Goal: Task Accomplishment & Management: Complete application form

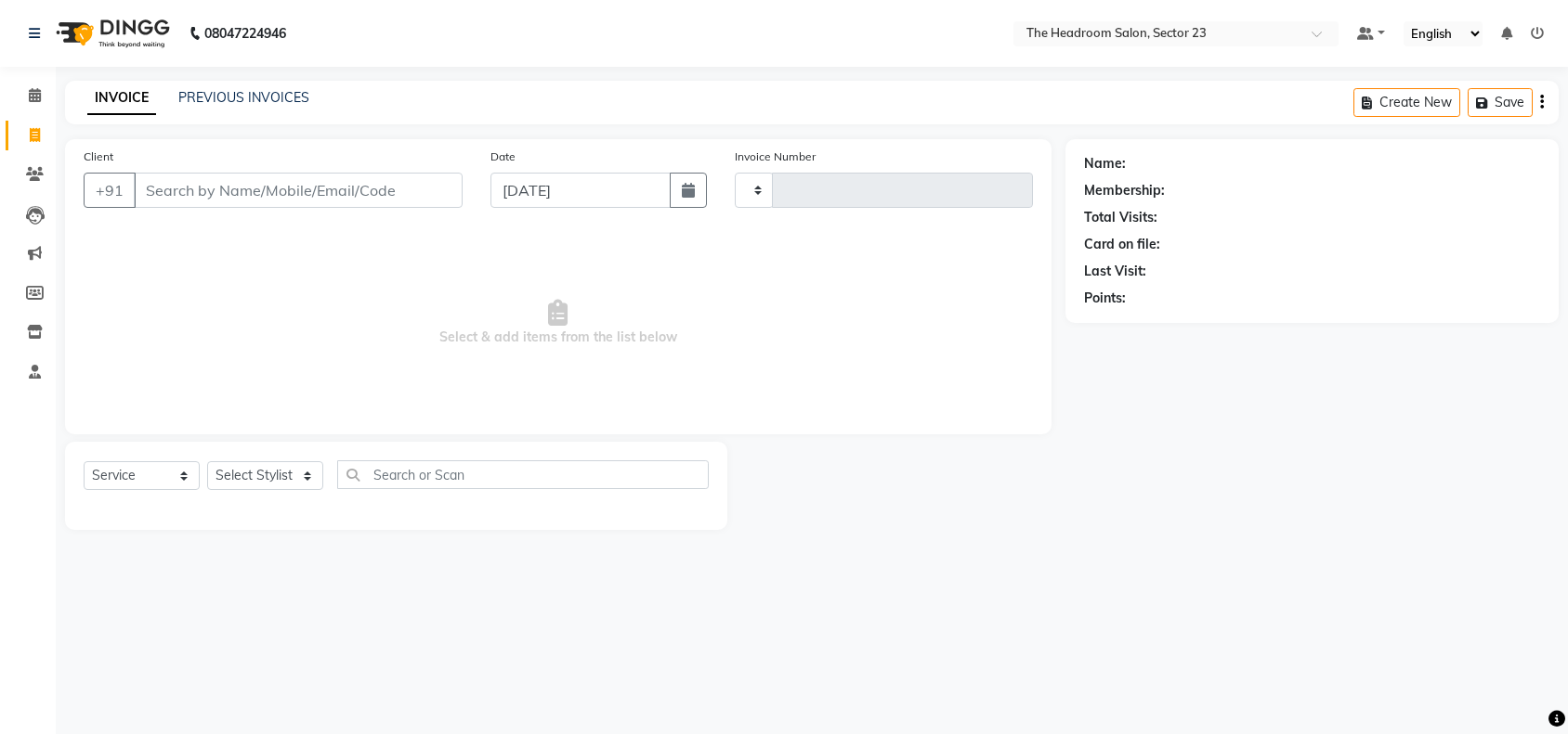
select select "service"
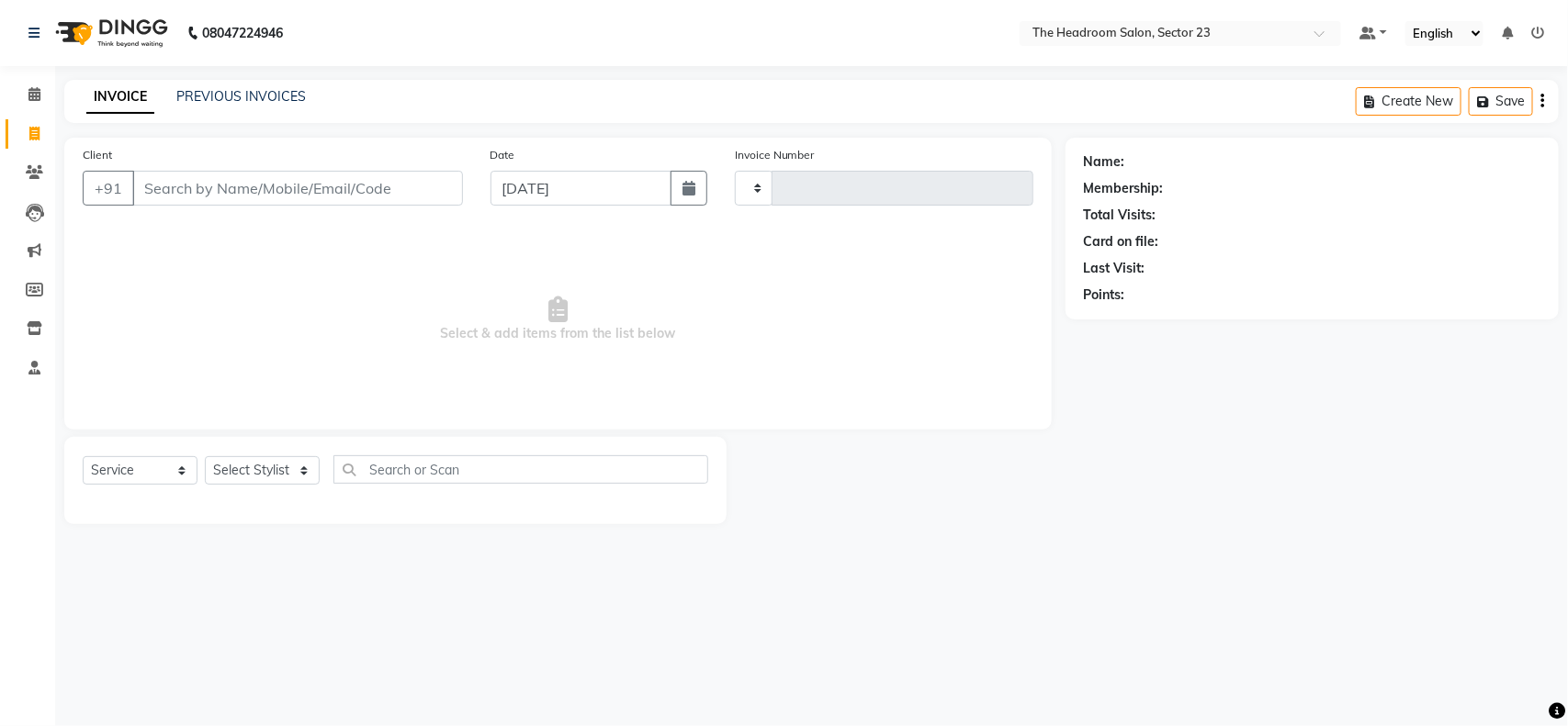
type input "2002"
select select "6796"
click at [264, 186] on input "Client" at bounding box center [297, 188] width 331 height 35
type input "S"
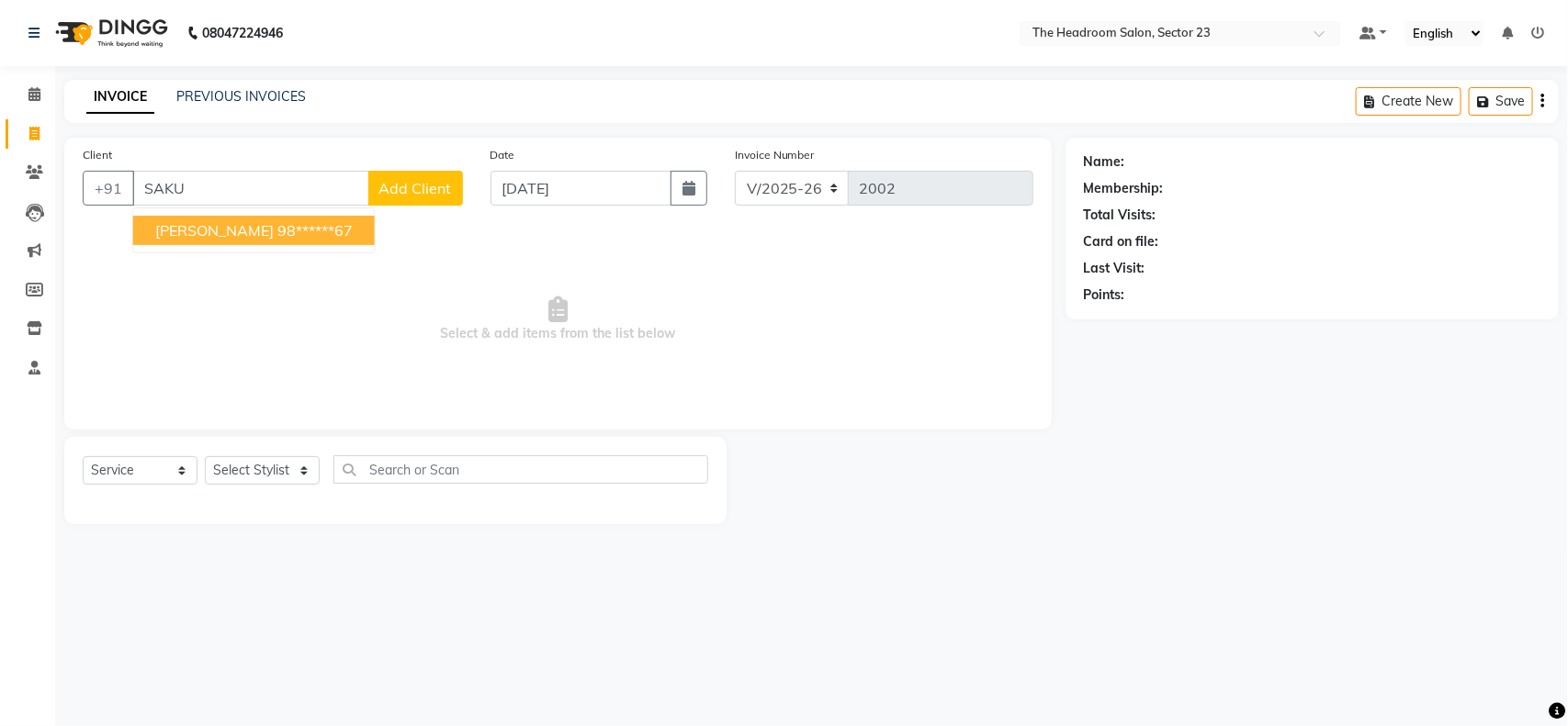
click at [277, 222] on ngb-highlight "98******67" at bounding box center [315, 230] width 75 height 18
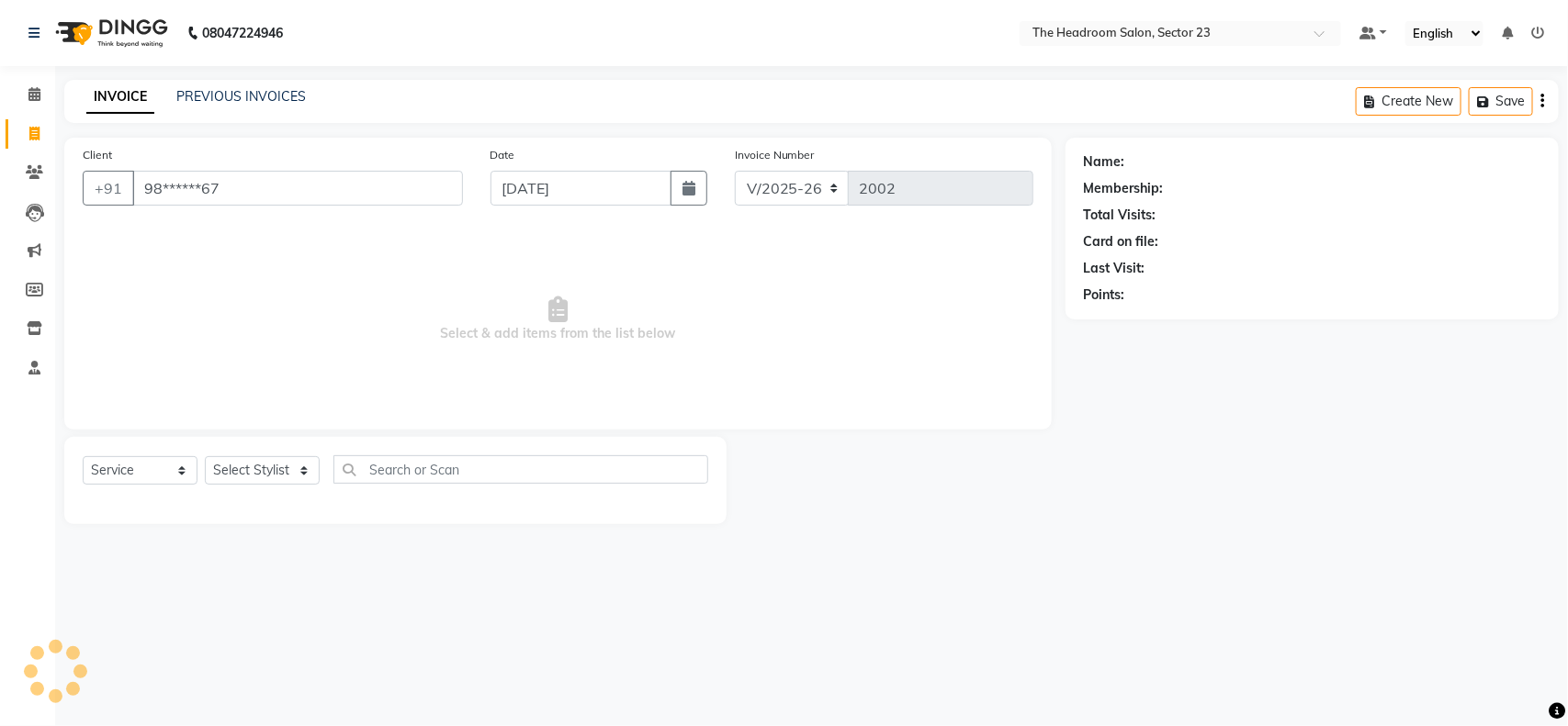
type input "98******67"
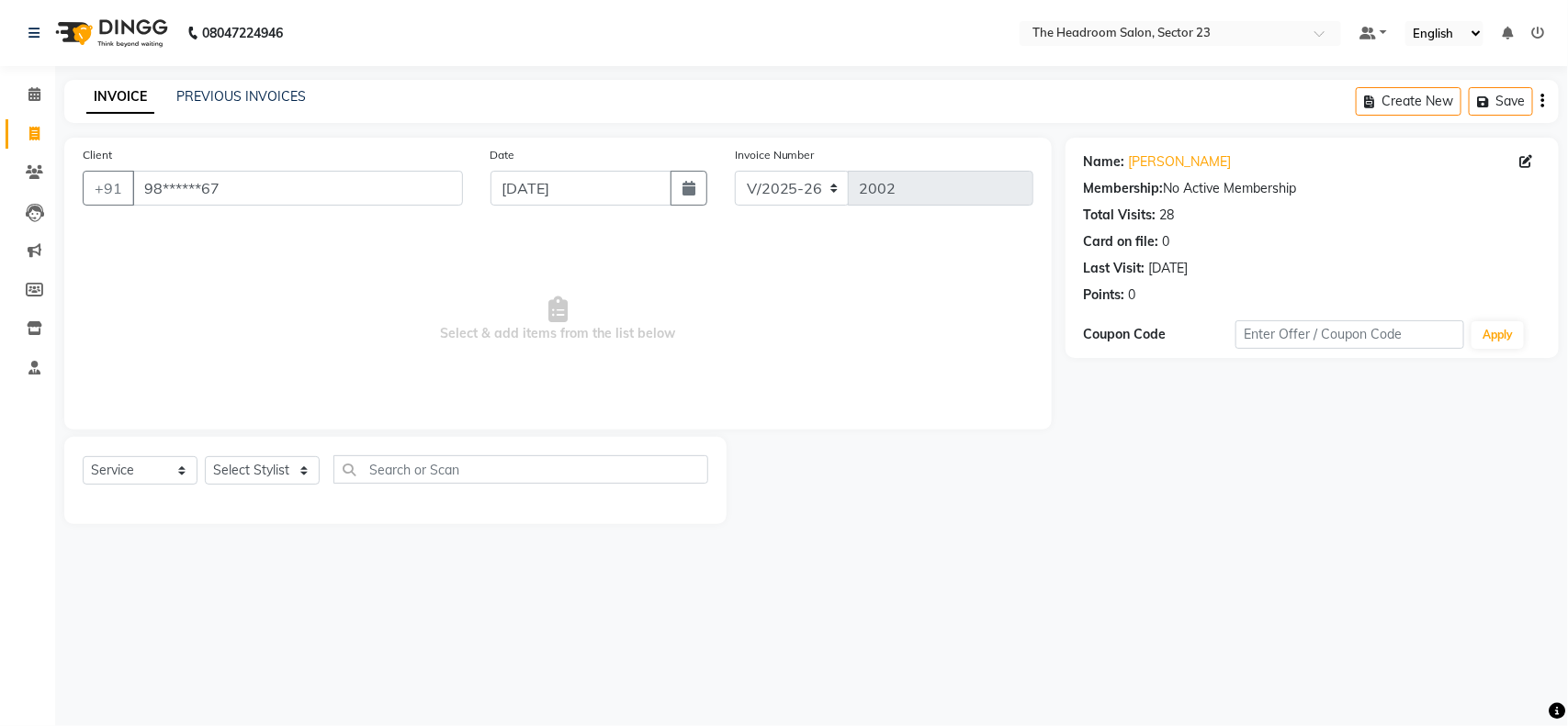
click at [271, 487] on div "Select Service Product Membership Package Voucher Prepaid Gift Card Select Styl…" at bounding box center [395, 477] width 625 height 43
click at [271, 477] on select "Select Stylist [PERSON_NAME] [PERSON_NAME] [PERSON_NAME] Manager [PERSON_NAME] …" at bounding box center [262, 470] width 115 height 28
select select "53420"
click at [205, 456] on select "Select Stylist [PERSON_NAME] [PERSON_NAME] [PERSON_NAME] Manager [PERSON_NAME] …" at bounding box center [262, 470] width 115 height 28
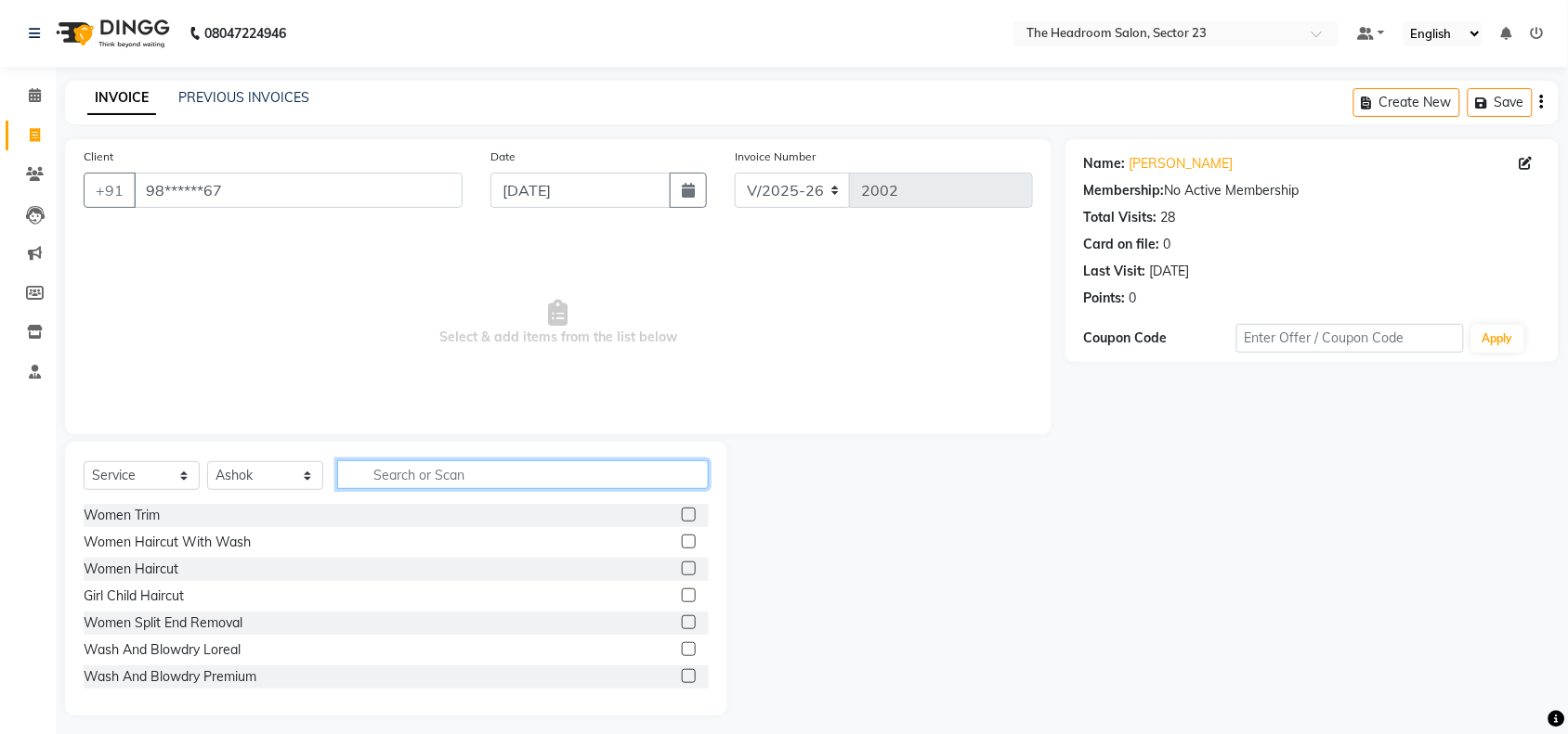
click at [420, 472] on input "text" at bounding box center [524, 475] width 372 height 29
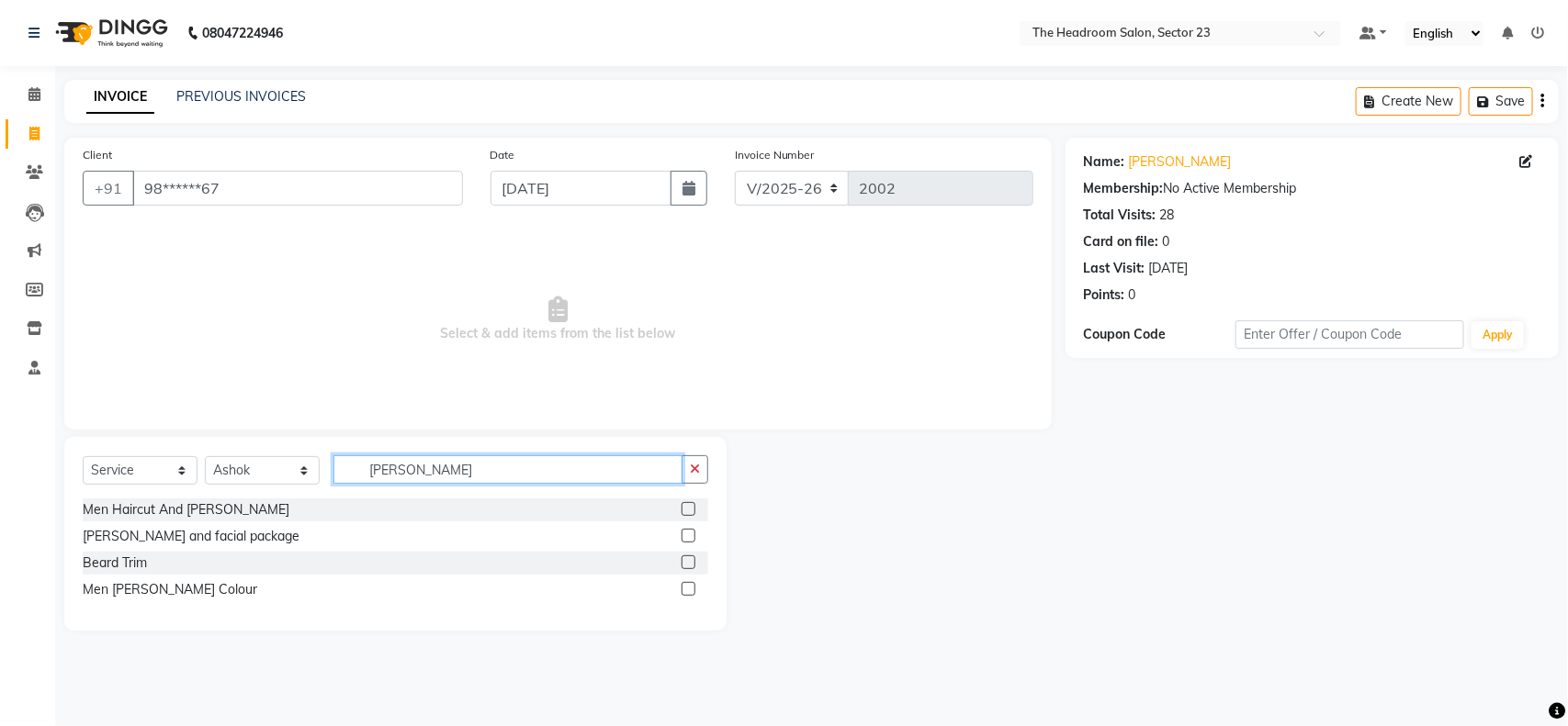
type input "[PERSON_NAME]"
click at [691, 560] on label at bounding box center [688, 562] width 14 height 14
click at [691, 560] on input "checkbox" at bounding box center [687, 563] width 12 height 12
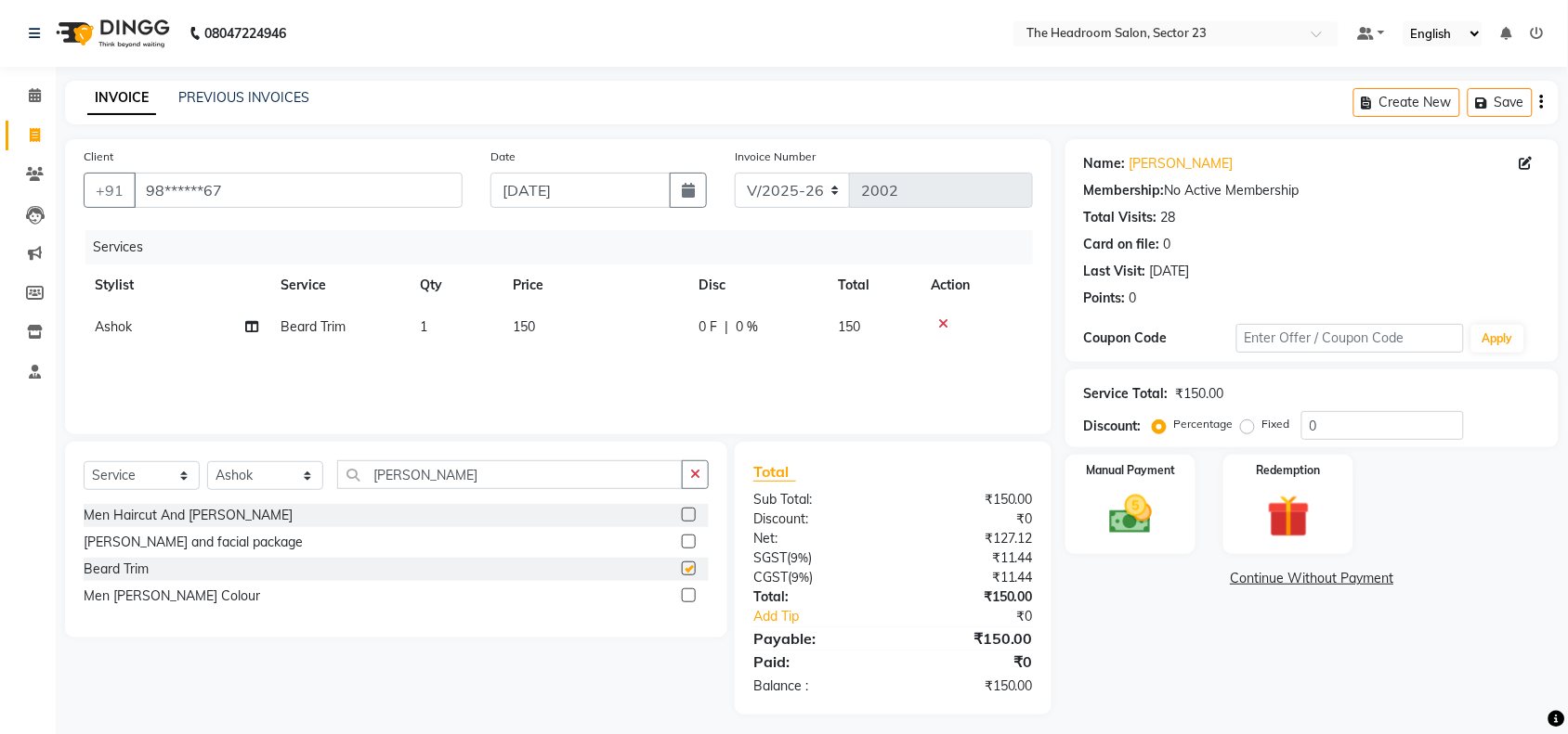
checkbox input "false"
click at [416, 475] on input "[PERSON_NAME]" at bounding box center [510, 475] width 345 height 29
type input "B"
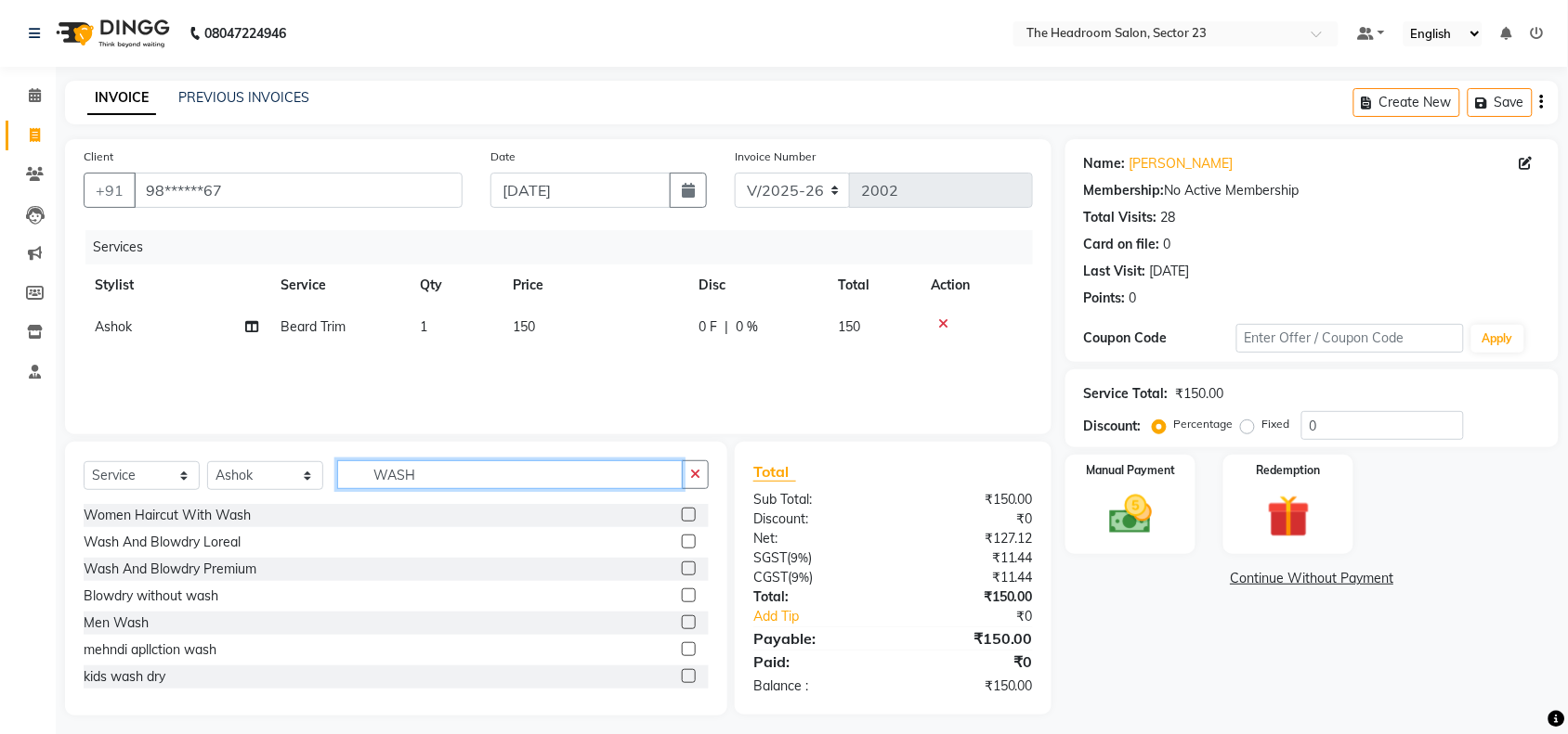
type input "WASH"
click at [682, 623] on label at bounding box center [689, 622] width 14 height 14
click at [682, 623] on input "checkbox" at bounding box center [688, 623] width 12 height 12
checkbox input "false"
click at [776, 621] on link "Add Tip" at bounding box center [829, 617] width 179 height 19
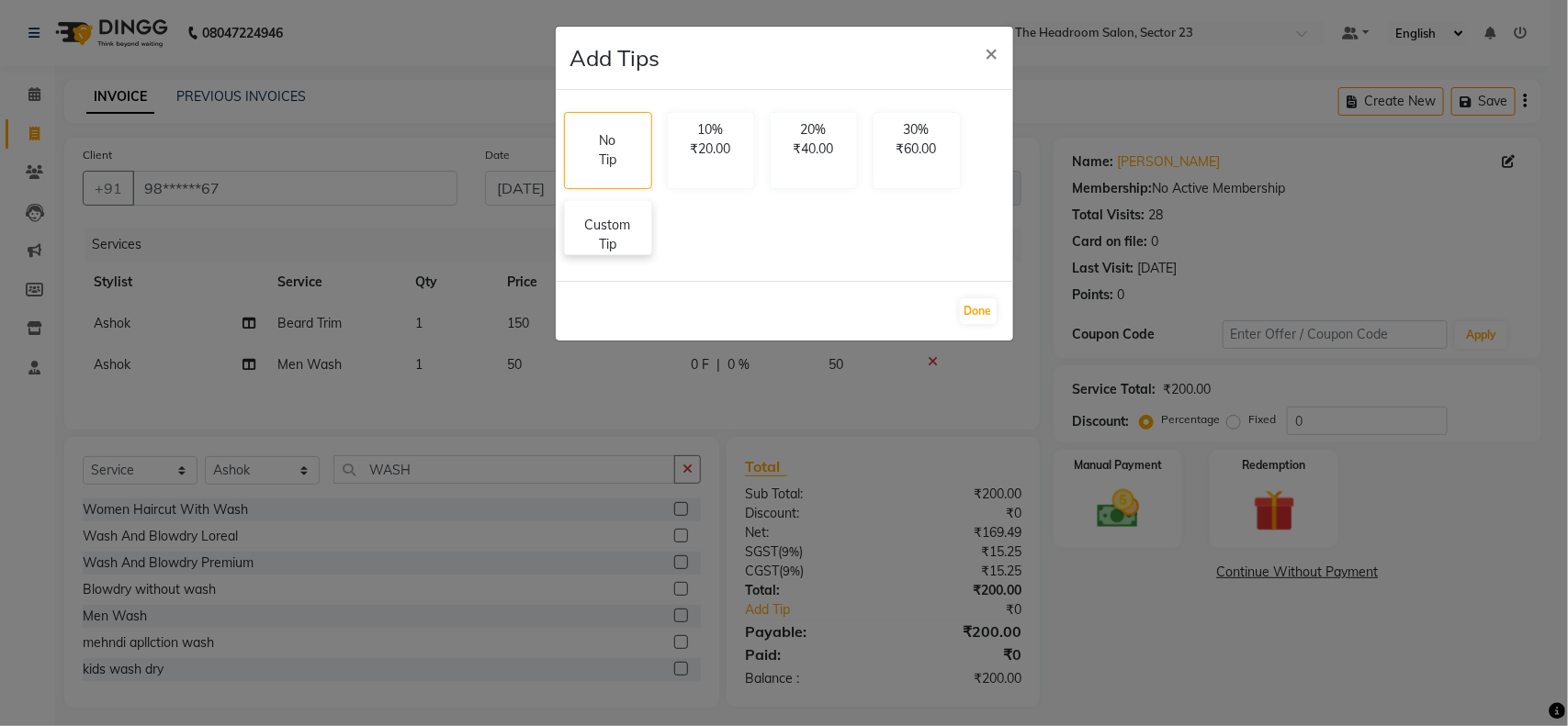
click at [618, 206] on div "Custom Tip" at bounding box center [608, 227] width 89 height 55
select select "53420"
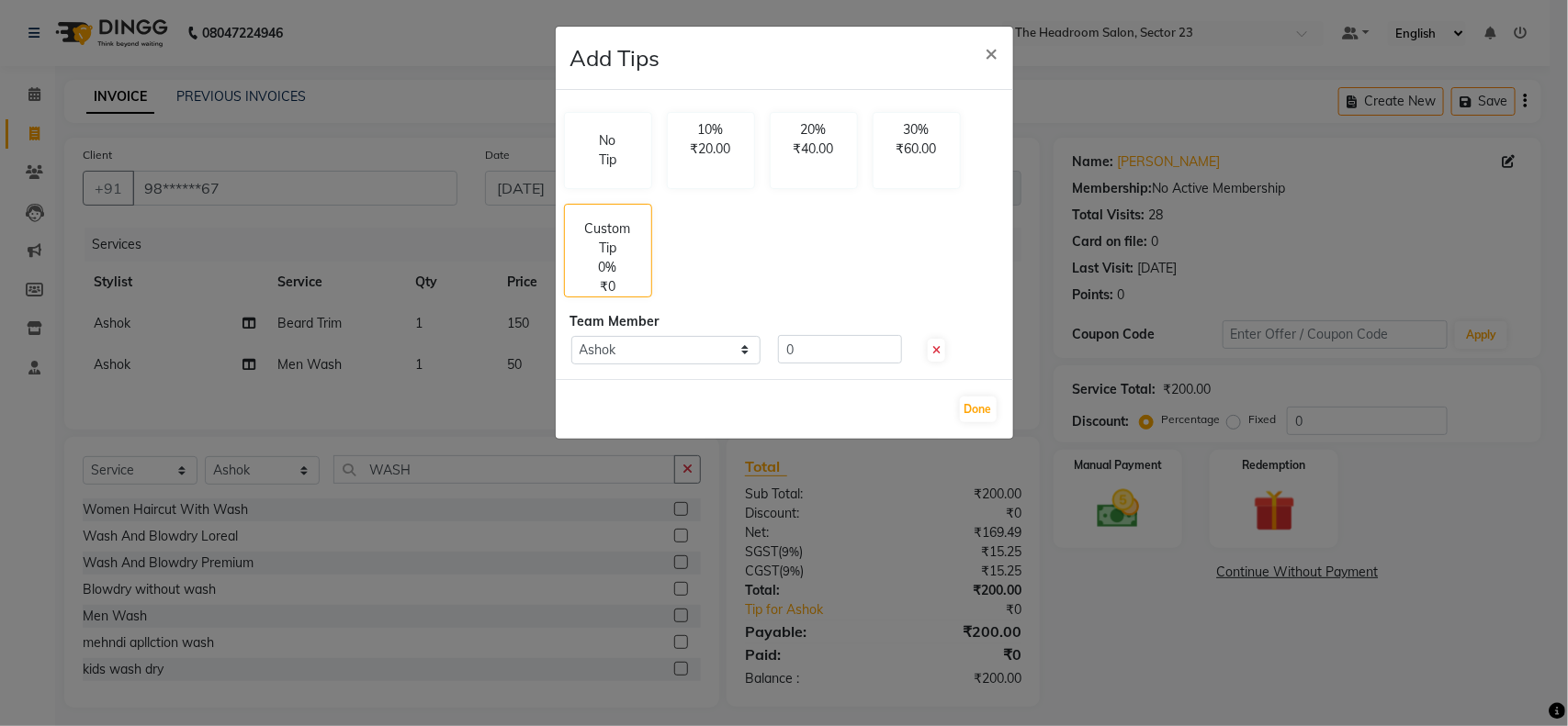
click at [808, 331] on div "Team Member" at bounding box center [784, 322] width 428 height 19
click at [806, 336] on input "0" at bounding box center [839, 350] width 124 height 28
type input "100"
click at [965, 411] on button "Done" at bounding box center [978, 409] width 37 height 25
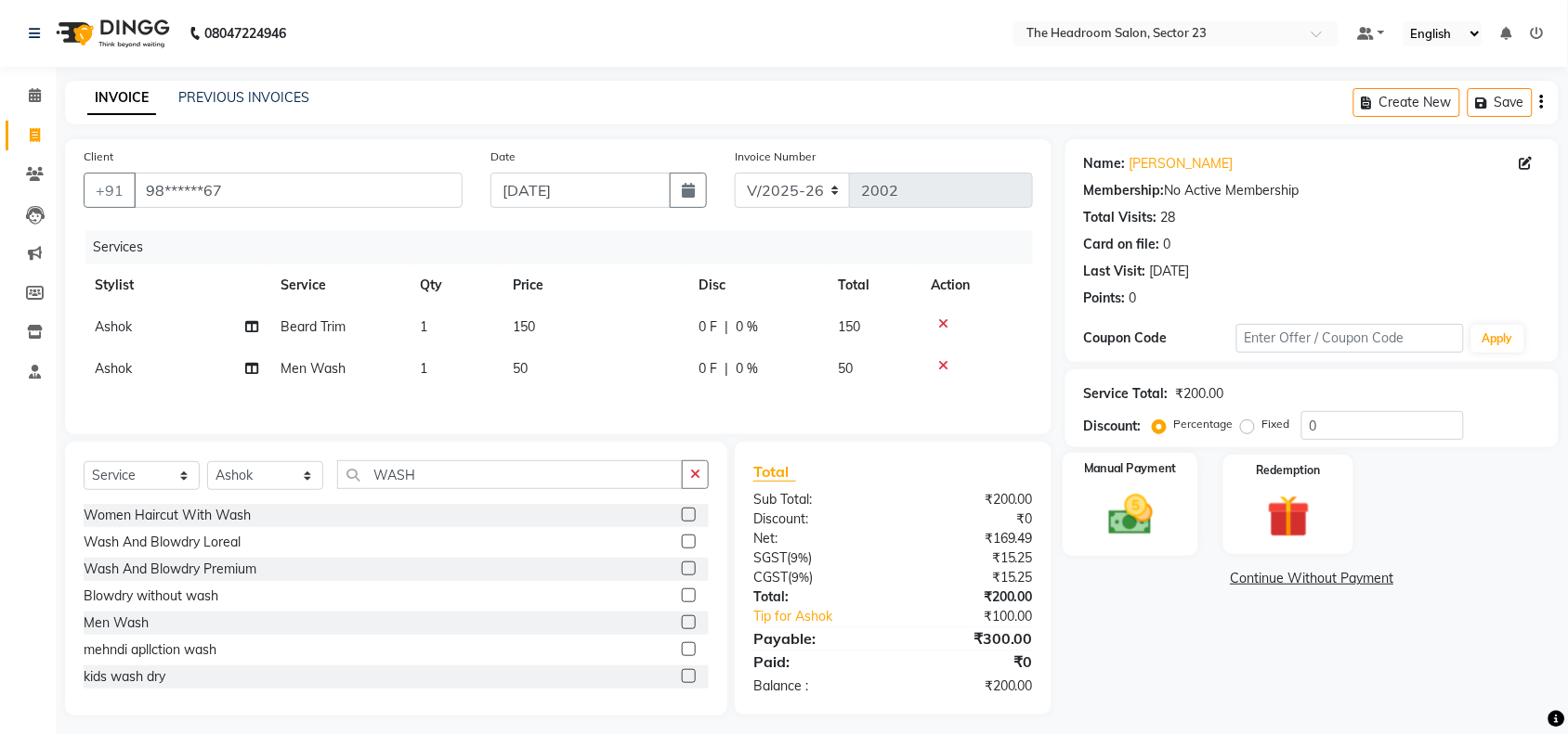
click at [1136, 517] on img at bounding box center [1130, 515] width 72 height 51
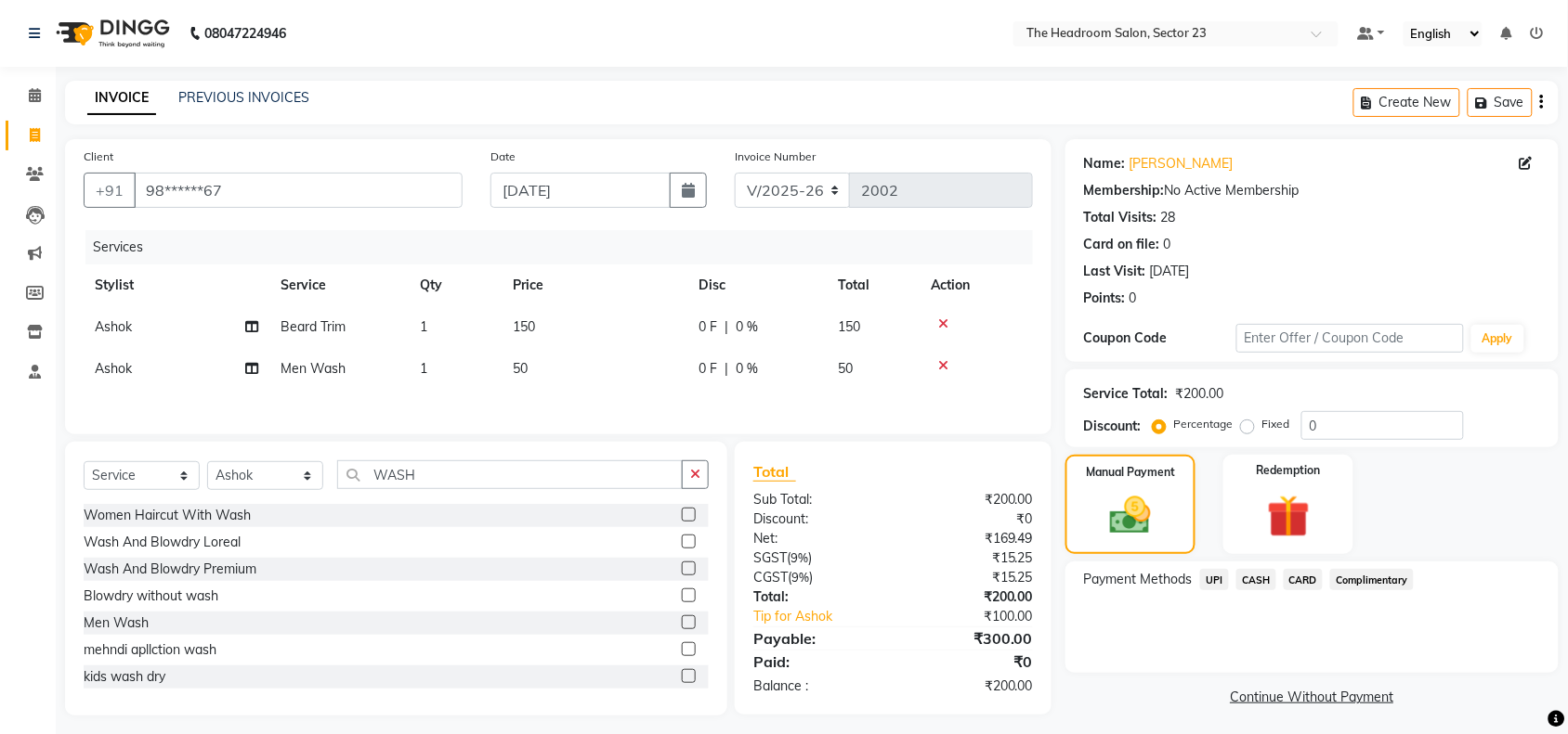
click at [1310, 574] on span "CARD" at bounding box center [1304, 580] width 40 height 21
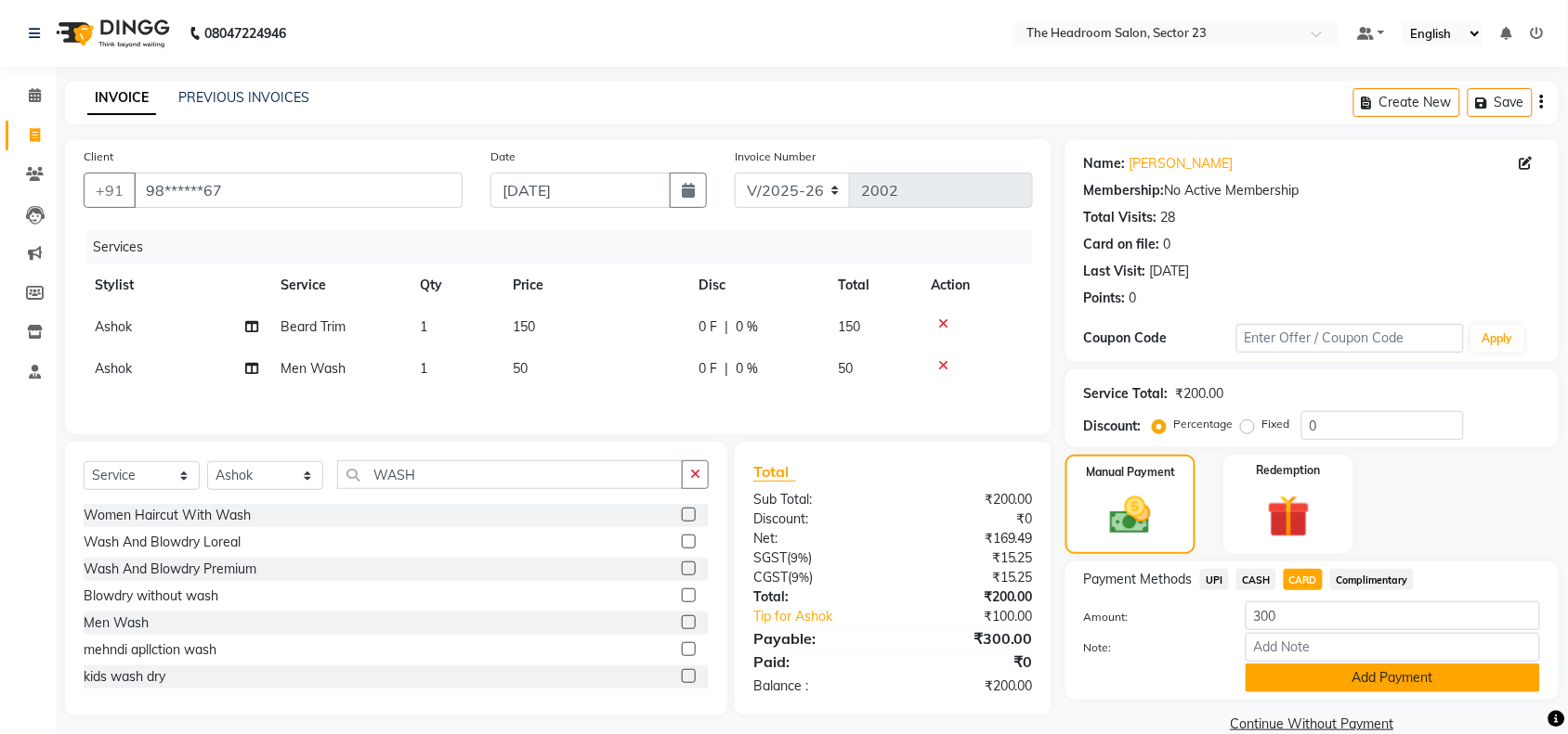
click at [1475, 679] on button "Add Payment" at bounding box center [1393, 678] width 295 height 29
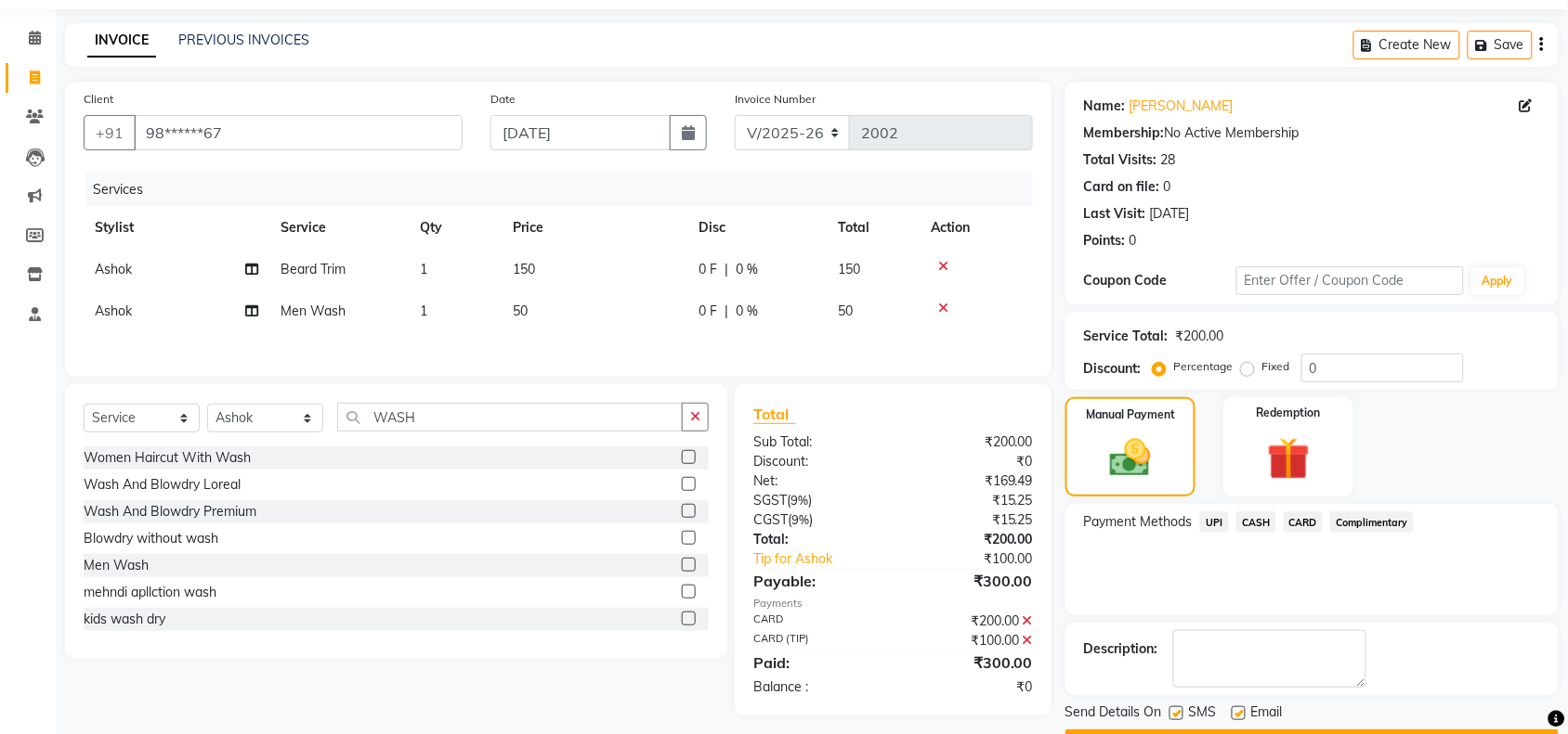
scroll to position [110, 0]
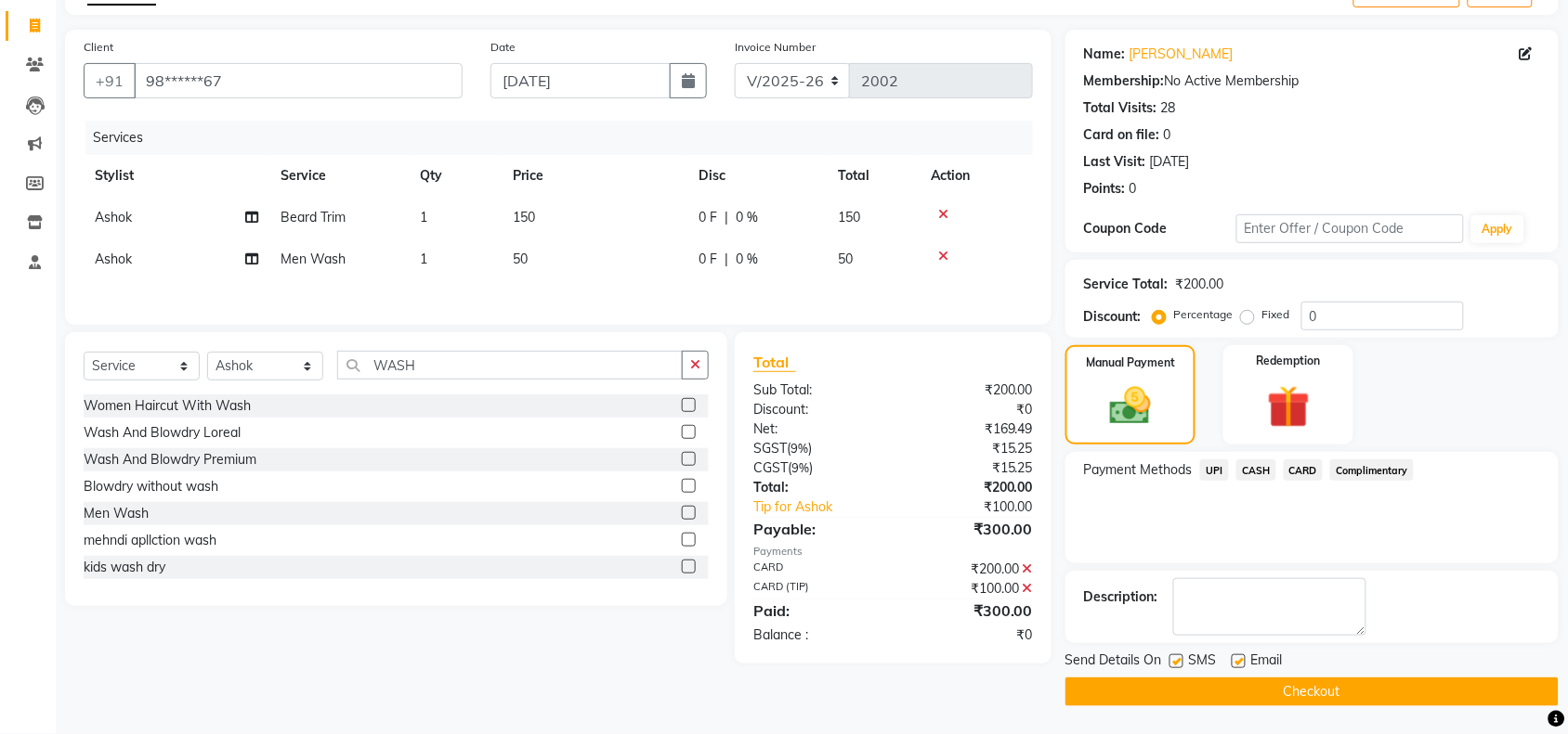
click at [1297, 695] on button "Checkout" at bounding box center [1311, 692] width 493 height 29
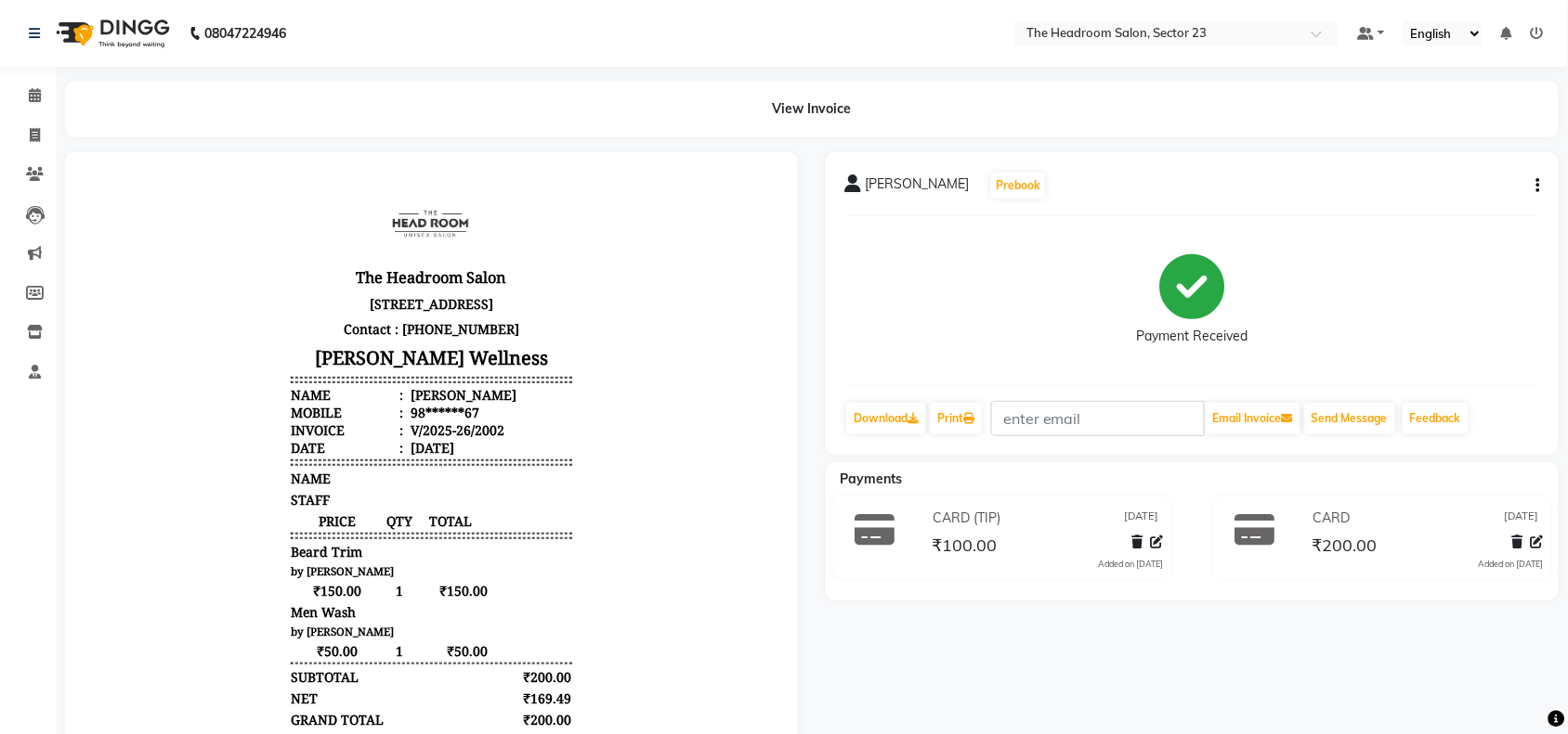
click at [1217, 694] on div "sakul khanna Prebook Payment Received Download Print Email Invoice Send Message…" at bounding box center [1192, 515] width 761 height 724
